Goal: Task Accomplishment & Management: Complete application form

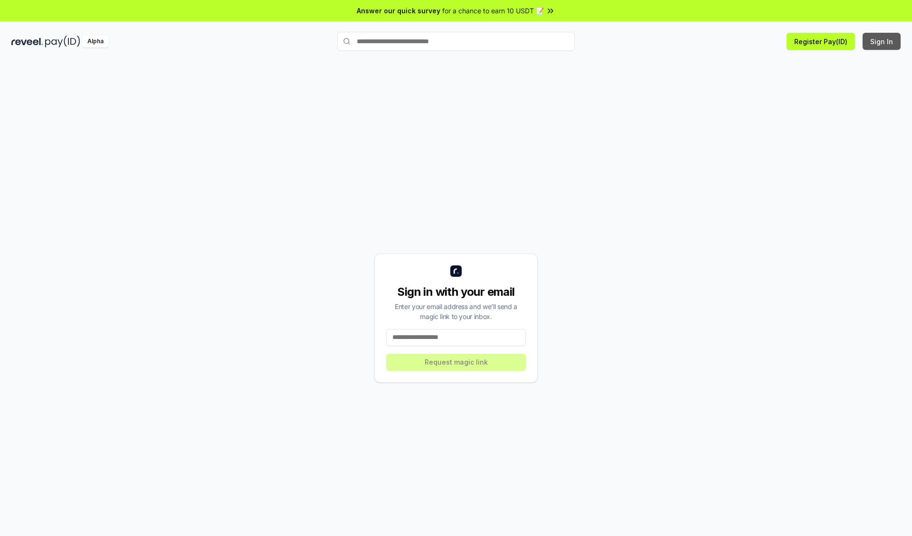
click at [882, 41] on button "Sign In" at bounding box center [882, 41] width 38 height 17
type input "**********"
click at [456, 362] on button "Request magic link" at bounding box center [456, 362] width 140 height 17
